Goal: Transaction & Acquisition: Purchase product/service

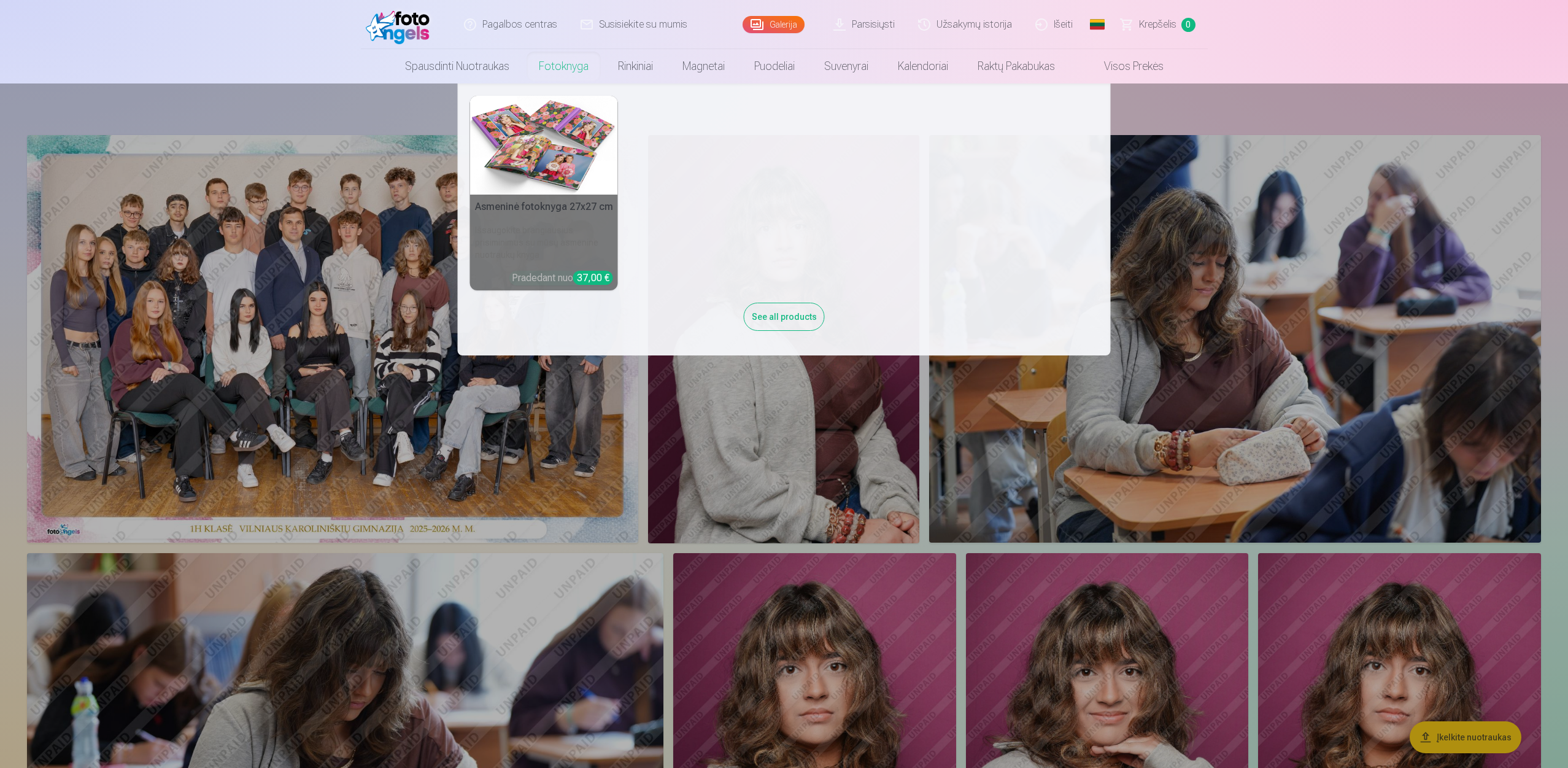
click at [575, 67] on link "Fotoknyga" at bounding box center [564, 66] width 79 height 34
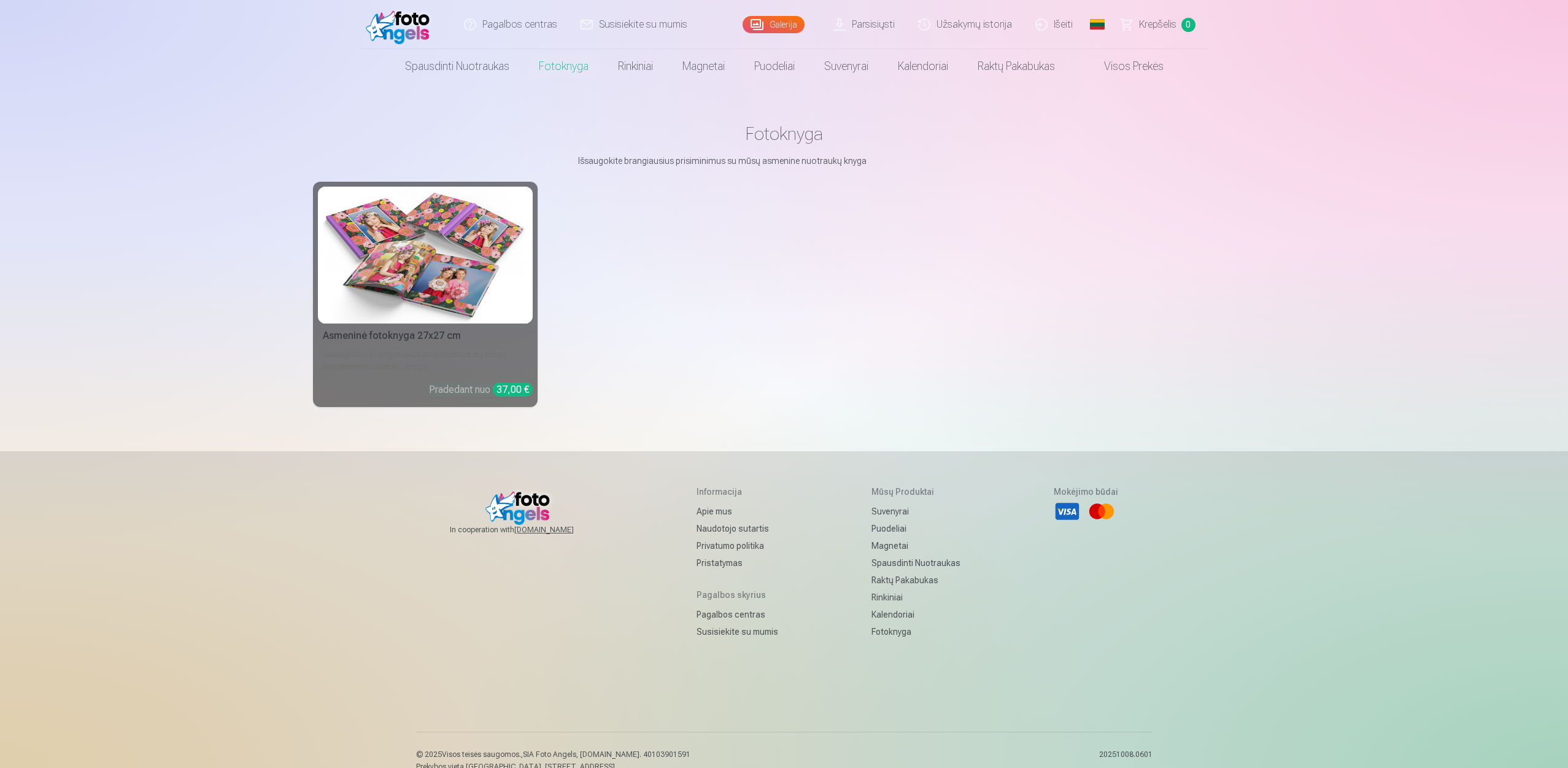
click at [396, 337] on div "Asmeninė fotoknyga 27x27 cm" at bounding box center [425, 335] width 215 height 15
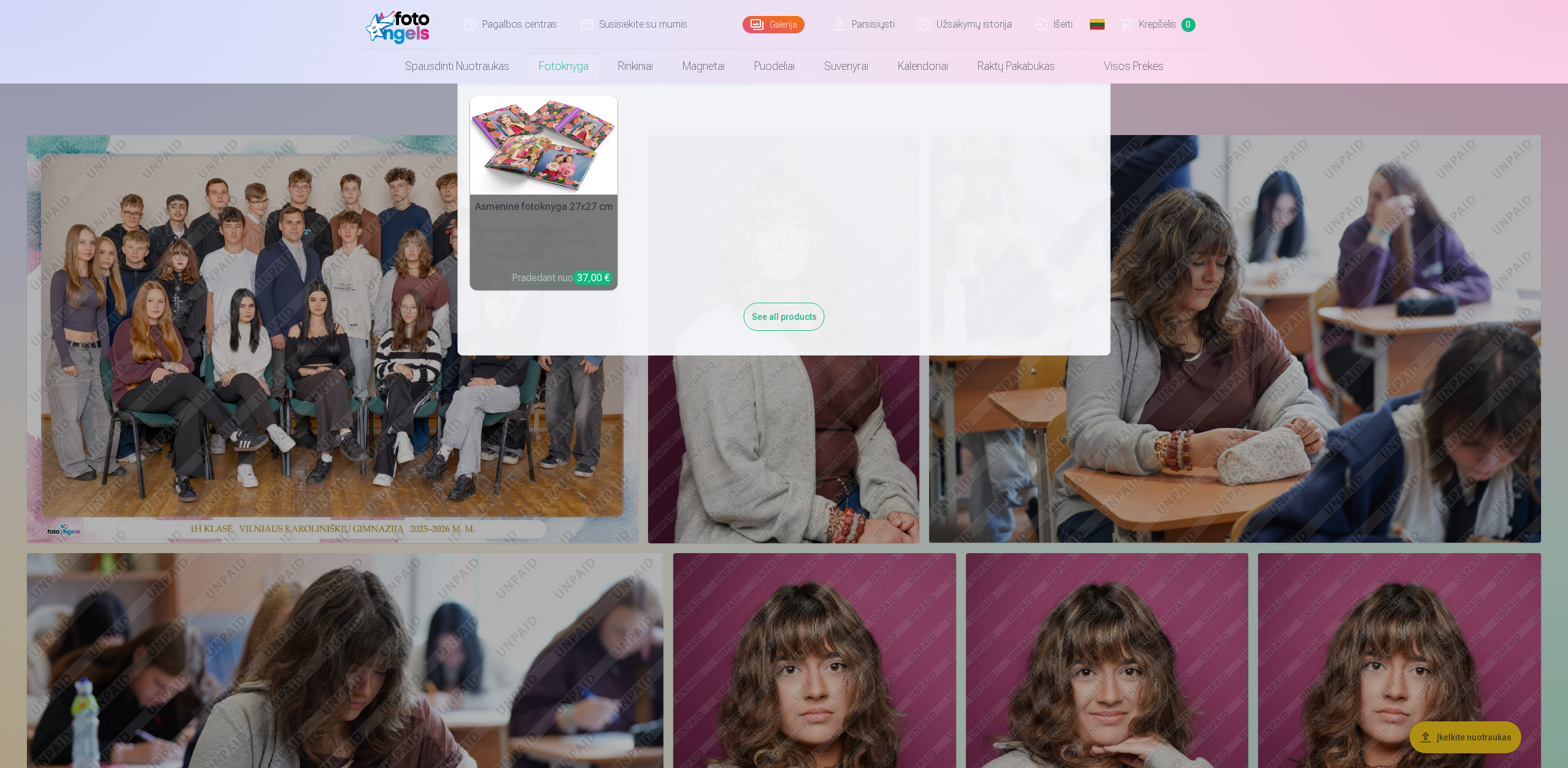
click at [554, 63] on link "Fotoknyga" at bounding box center [564, 66] width 79 height 34
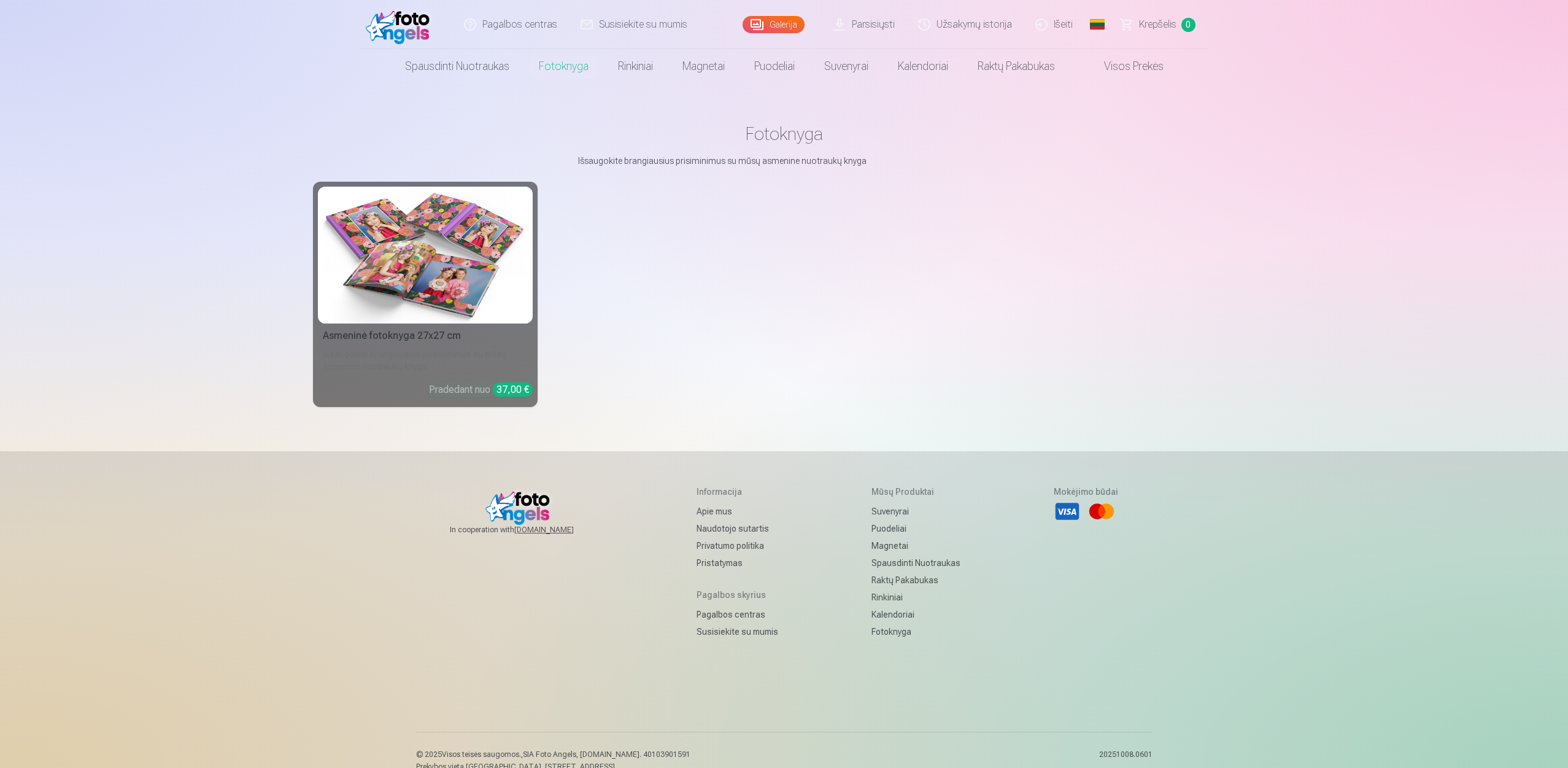
click at [432, 259] on img at bounding box center [425, 255] width 205 height 137
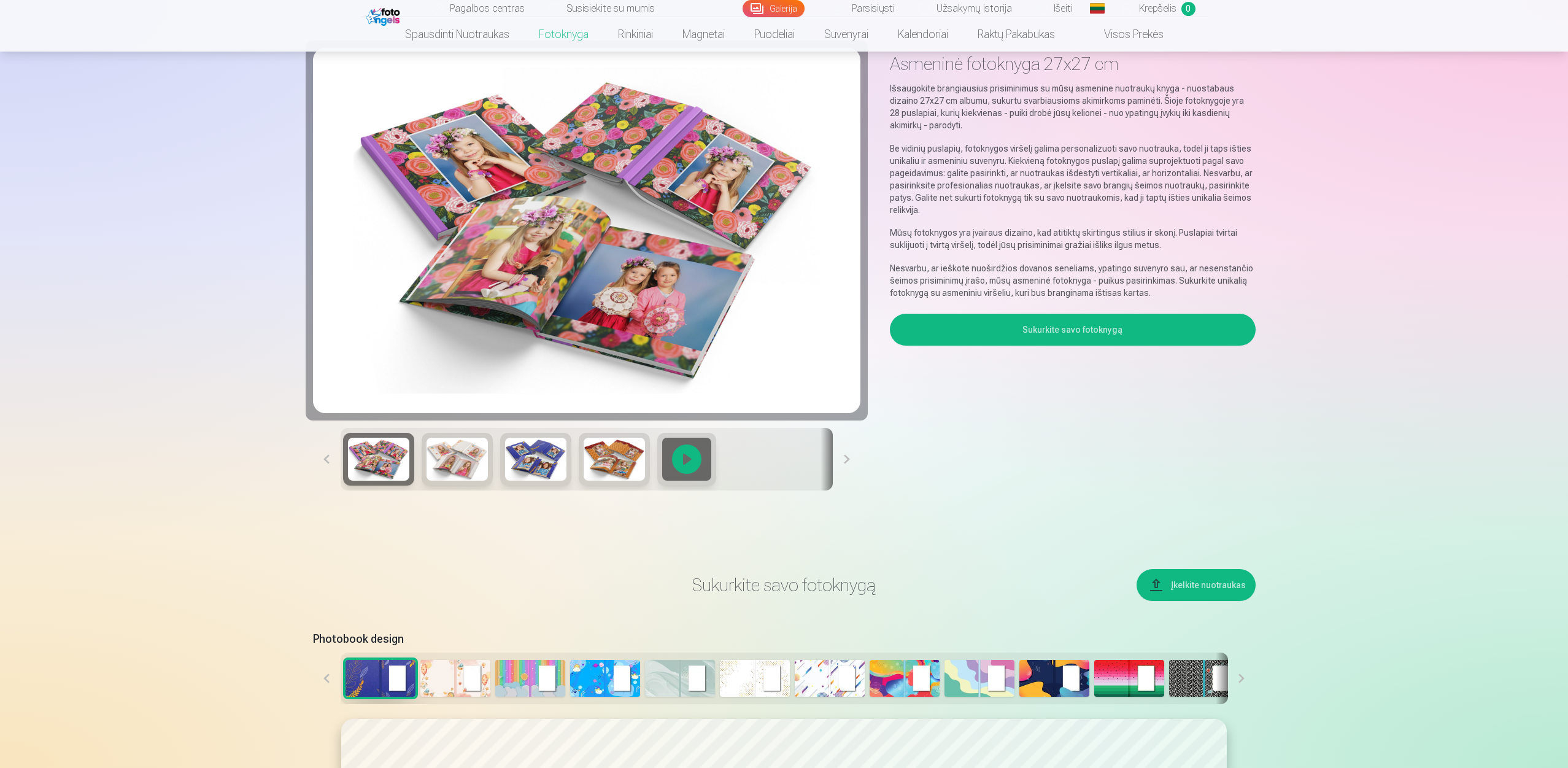
scroll to position [70, 0]
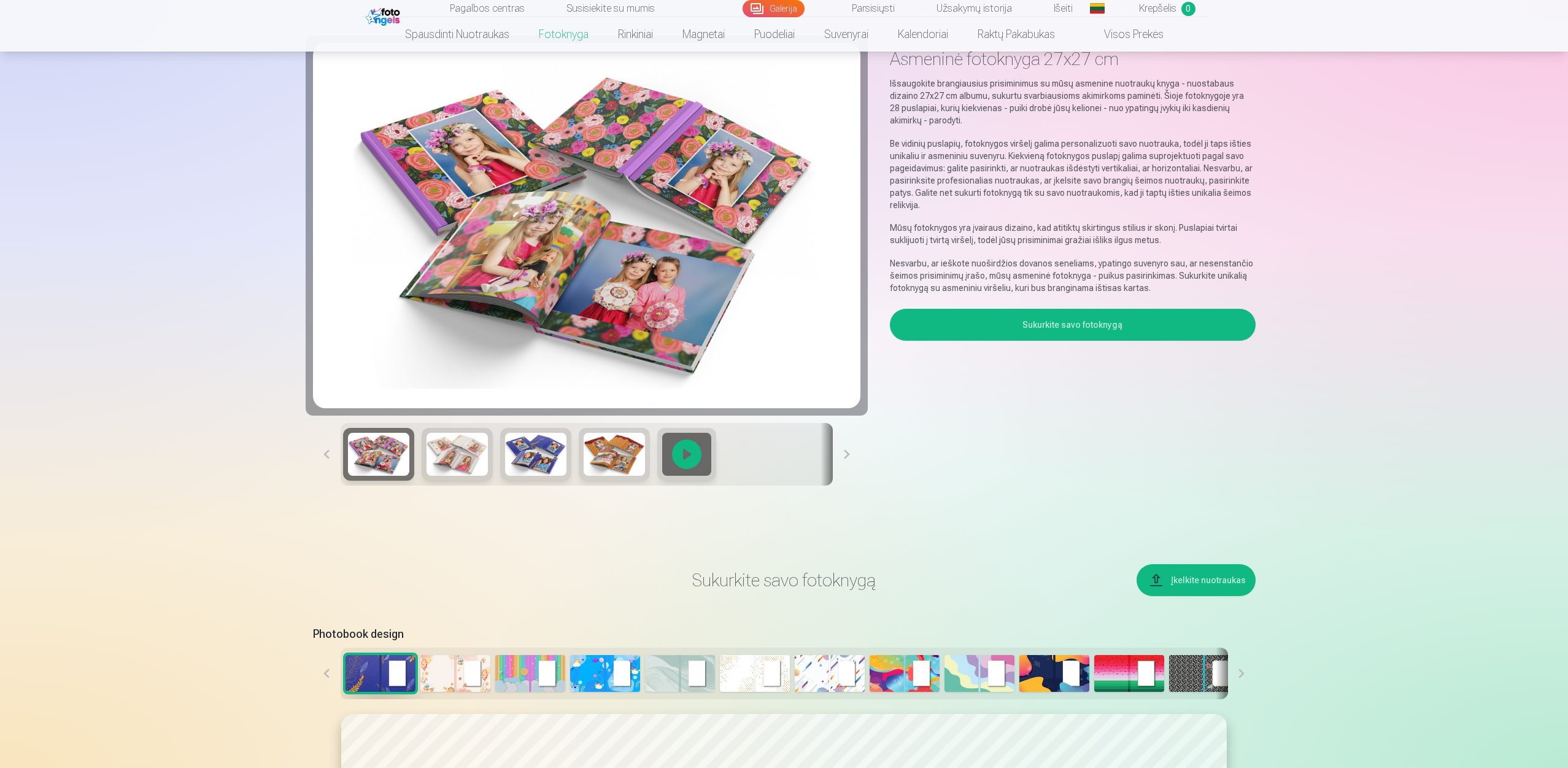
click at [1241, 672] on button at bounding box center [1241, 673] width 27 height 52
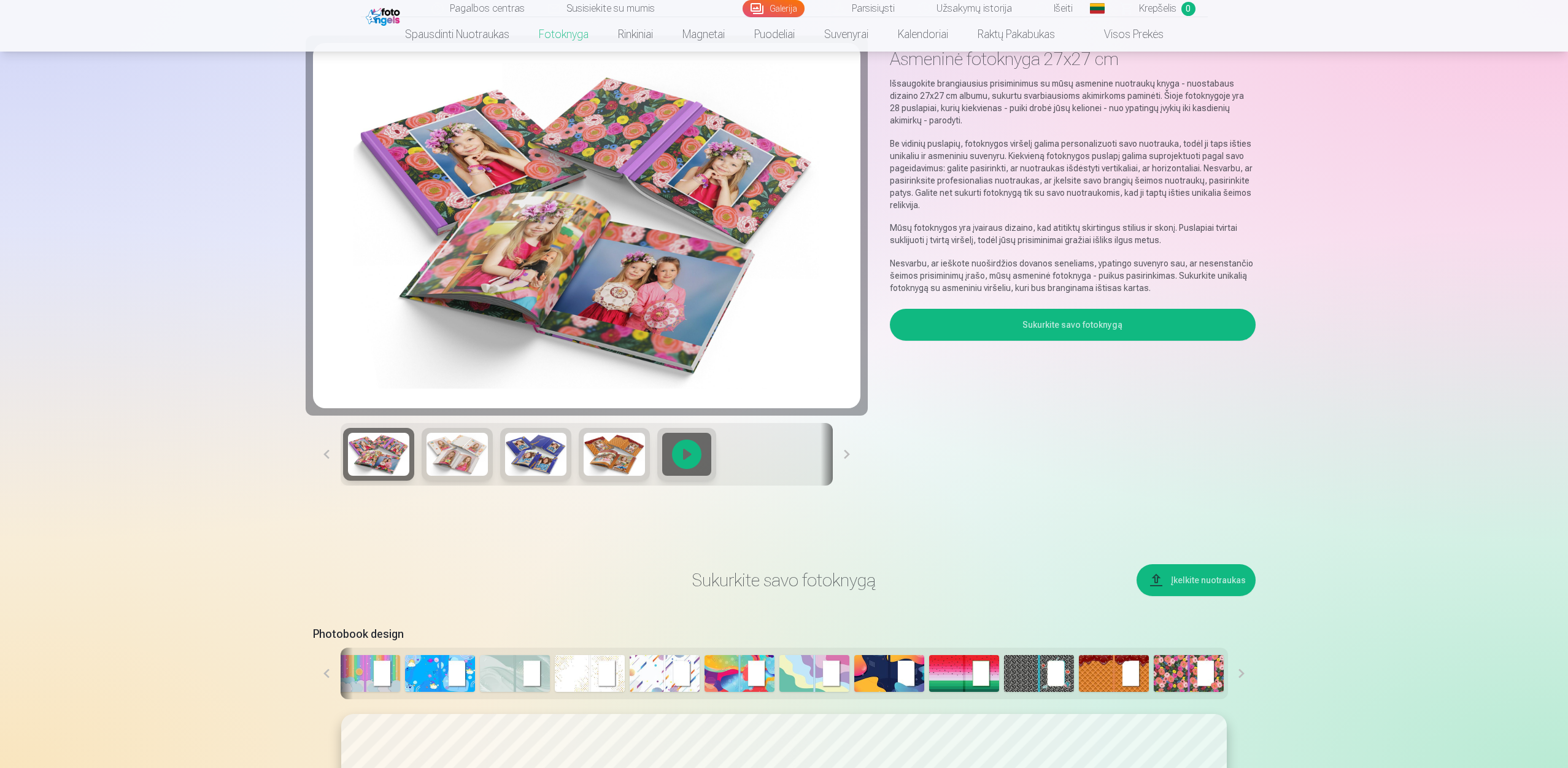
scroll to position [0, 166]
click at [1241, 672] on button at bounding box center [1241, 673] width 27 height 52
